Goal: Information Seeking & Learning: Learn about a topic

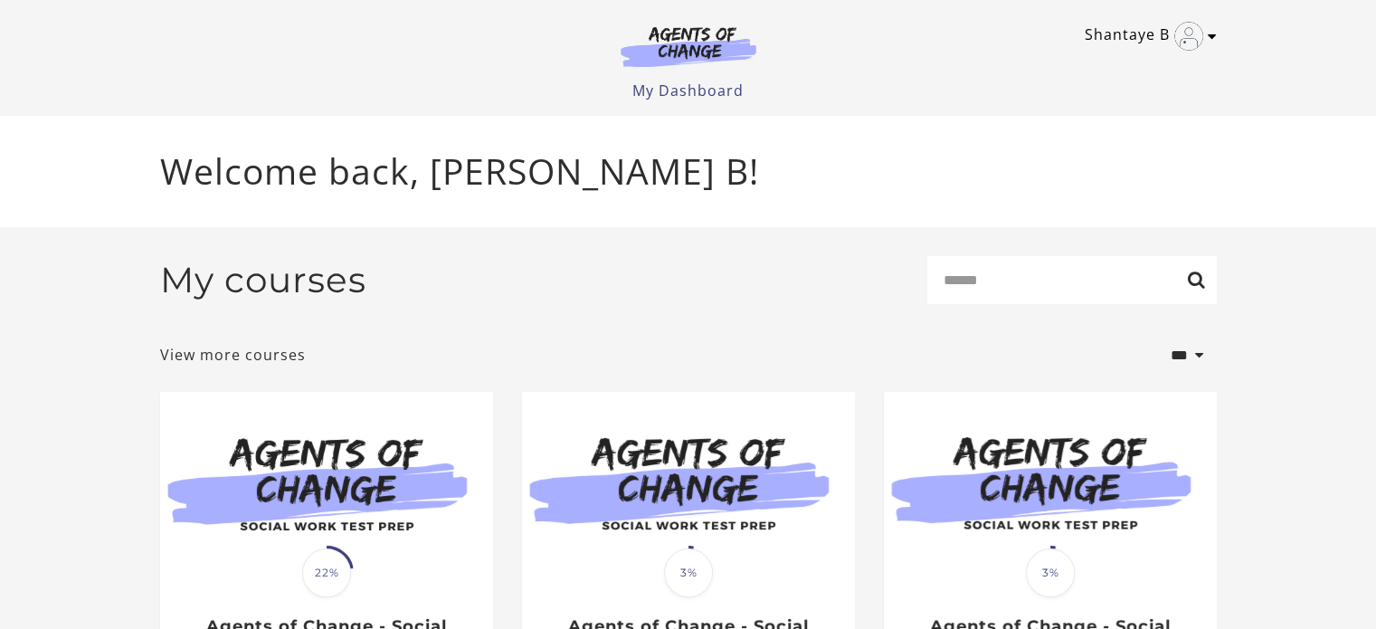
click at [1211, 34] on icon "Toggle menu" at bounding box center [1212, 36] width 9 height 14
click at [1133, 120] on link "Sign Out" at bounding box center [1141, 127] width 159 height 31
